Goal: Information Seeking & Learning: Learn about a topic

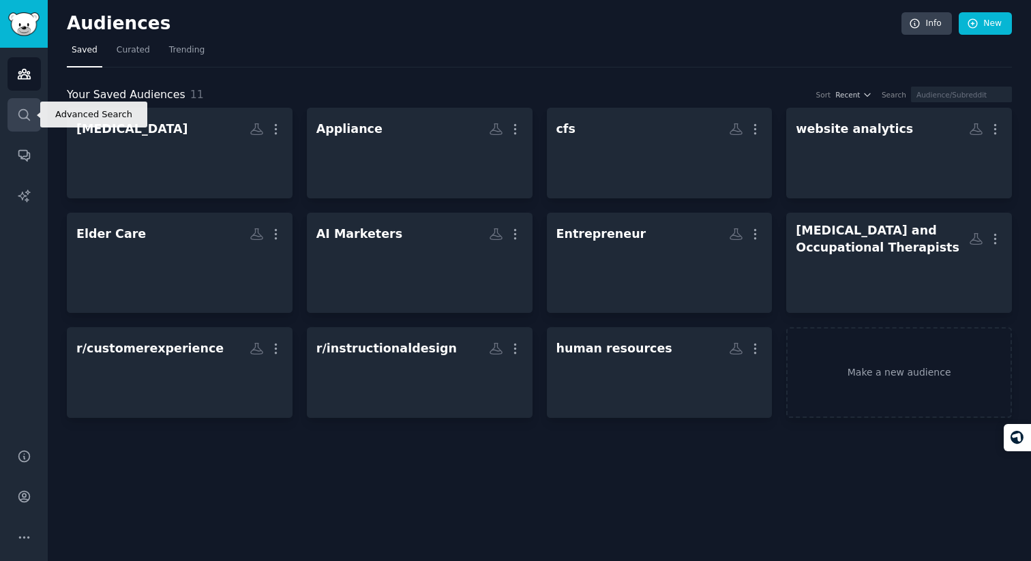
click at [27, 122] on link "Search" at bounding box center [24, 114] width 33 height 33
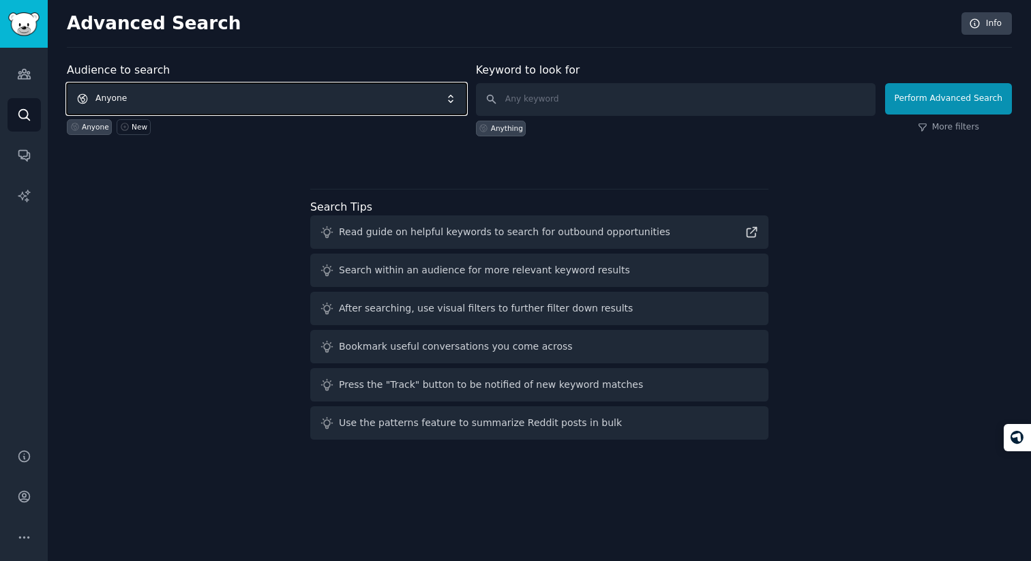
click at [248, 96] on span "Anyone" at bounding box center [267, 98] width 400 height 31
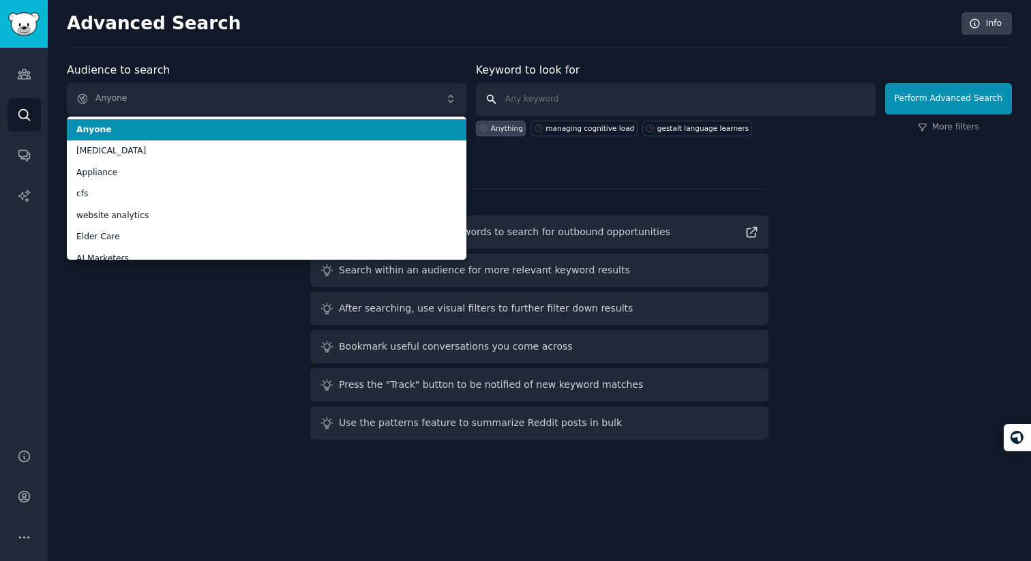
drag, startPoint x: 507, startPoint y: 88, endPoint x: 539, endPoint y: 93, distance: 32.5
click at [509, 89] on input "text" at bounding box center [676, 99] width 400 height 33
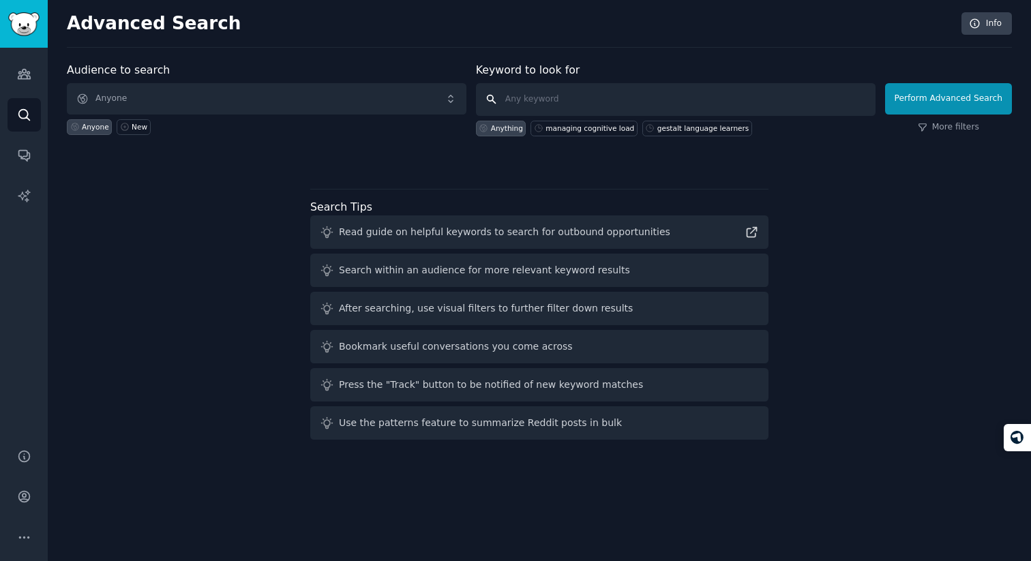
type input "a"
type input "AI coach for founders"
click button "Perform Advanced Search" at bounding box center [948, 98] width 127 height 31
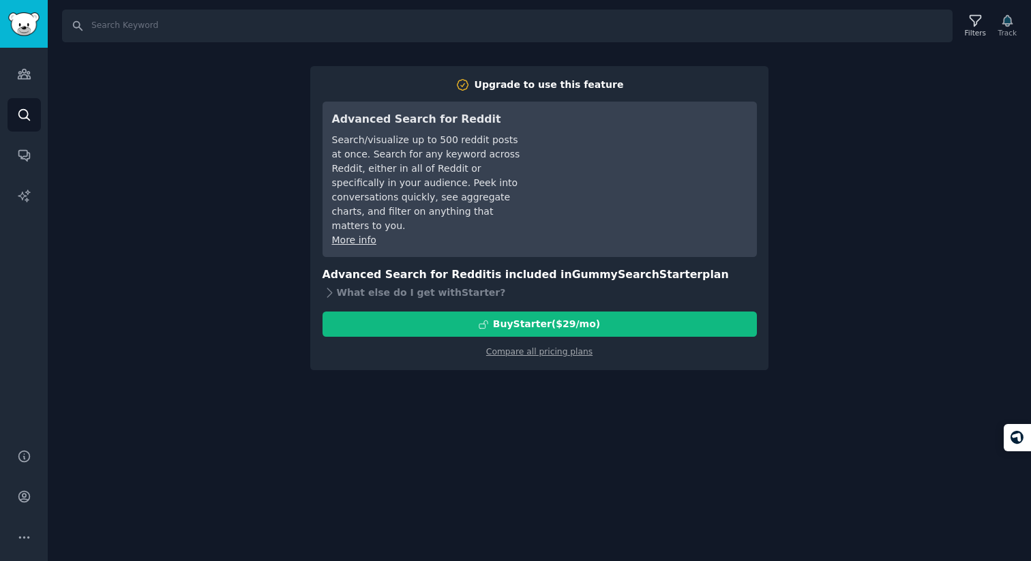
click at [224, 248] on div "Search Filters Track Upgrade to use this feature Advanced Search for Reddit Sea…" at bounding box center [539, 280] width 983 height 561
click at [40, 31] on link "Sidebar" at bounding box center [24, 24] width 48 height 48
